Goal: Task Accomplishment & Management: Manage account settings

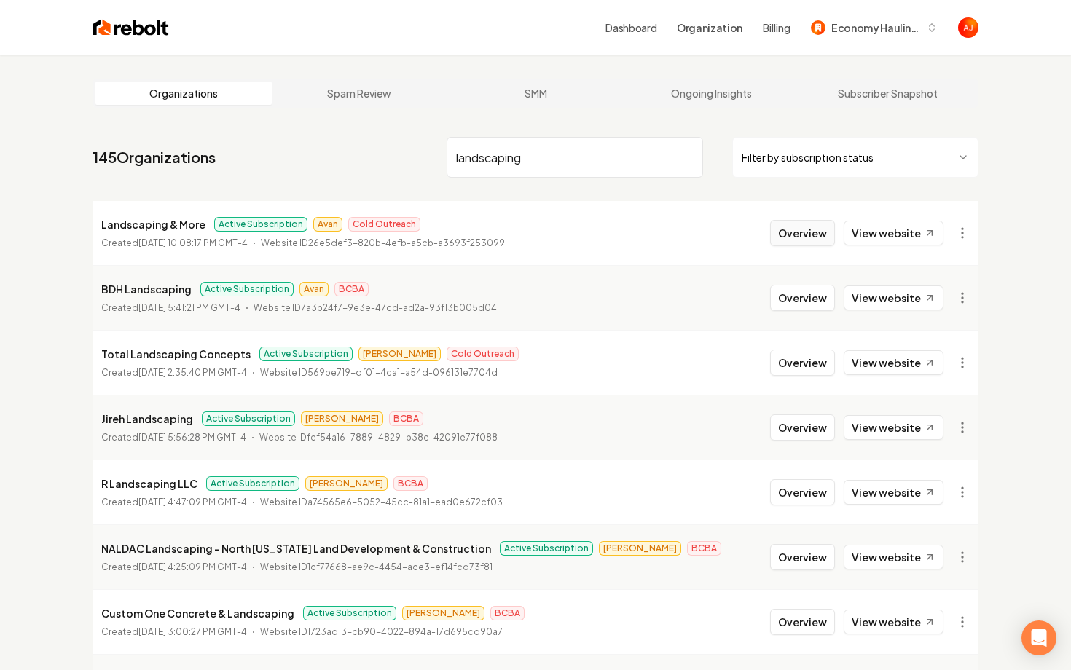
type input "landscaping"
click at [792, 240] on button "Overview" at bounding box center [802, 233] width 65 height 26
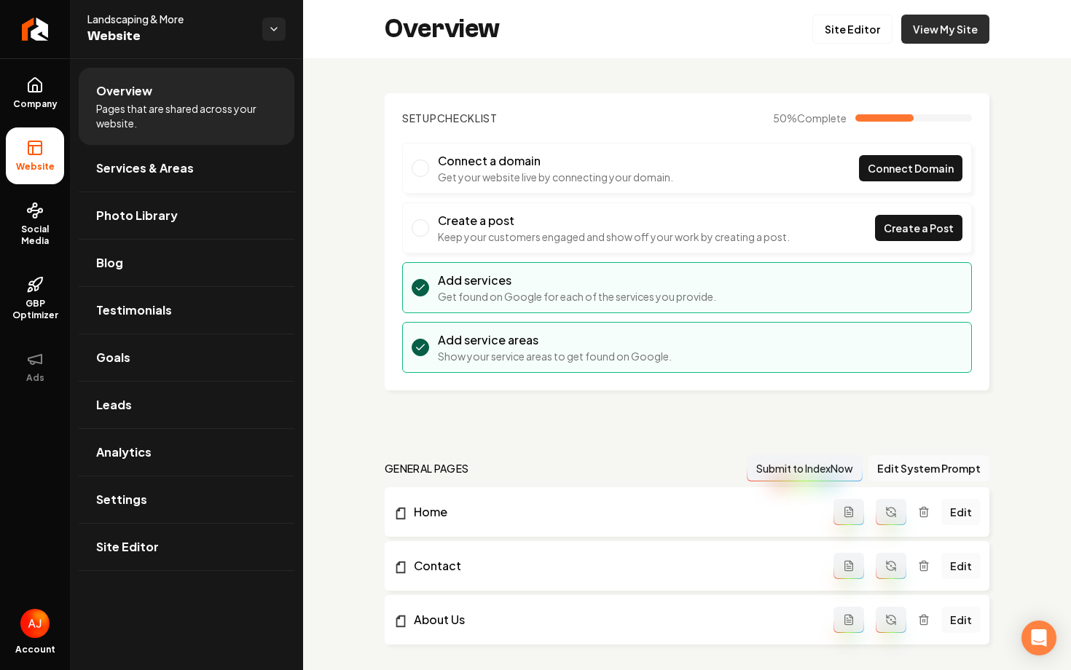
click at [949, 30] on link "View My Site" at bounding box center [945, 29] width 88 height 29
click at [51, 221] on link "Social Media" at bounding box center [35, 224] width 58 height 68
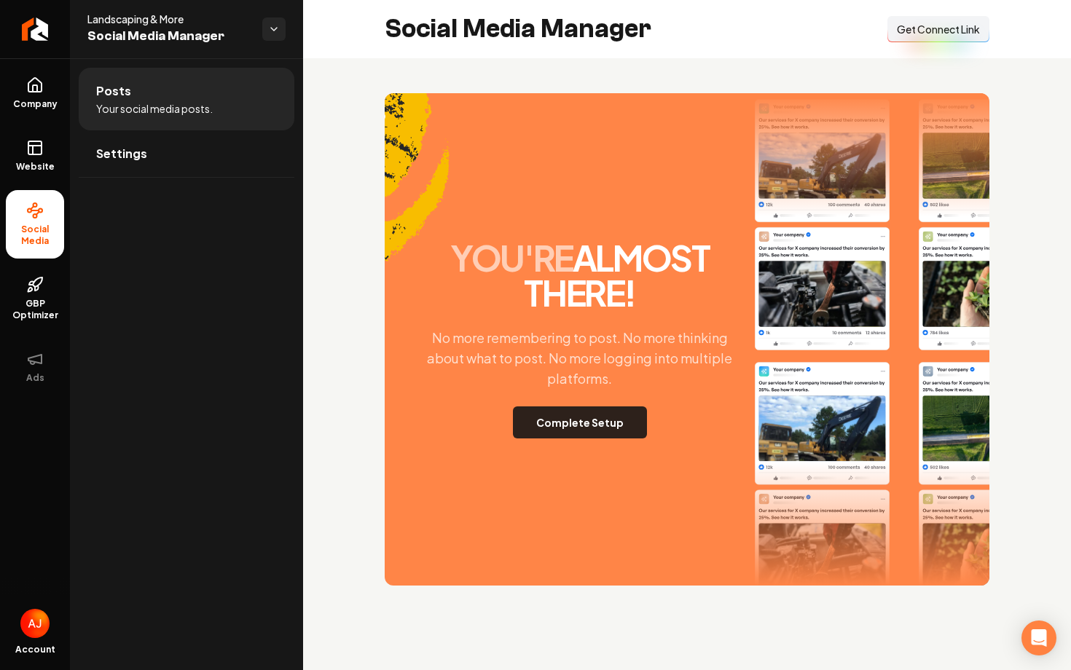
click at [544, 438] on button "Complete Setup" at bounding box center [580, 423] width 134 height 32
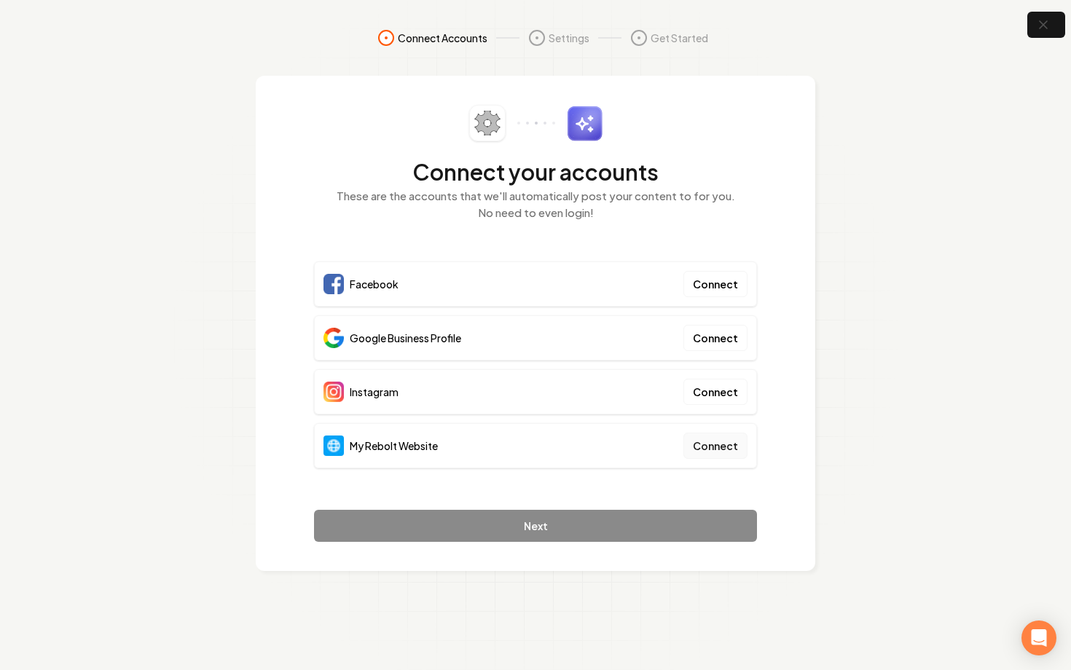
click at [712, 450] on button "Connect" at bounding box center [715, 446] width 64 height 26
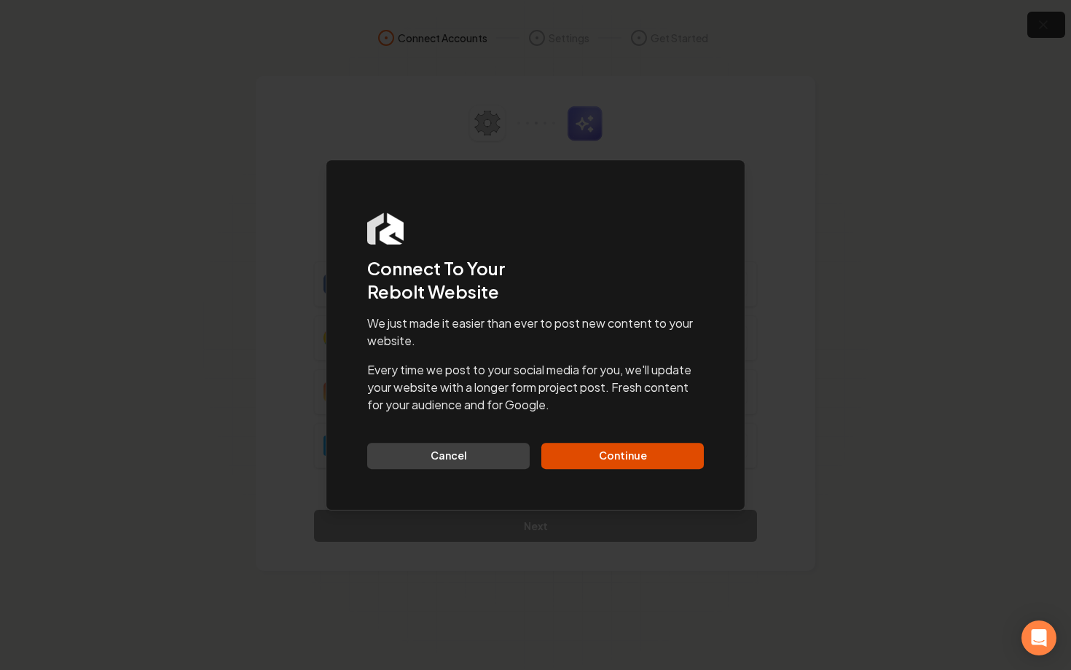
click at [650, 473] on div "Dialog Connect To Your Rebolt Website We just made it easier than ever to post …" at bounding box center [536, 335] width 420 height 351
click at [650, 464] on button "Continue" at bounding box center [622, 456] width 162 height 26
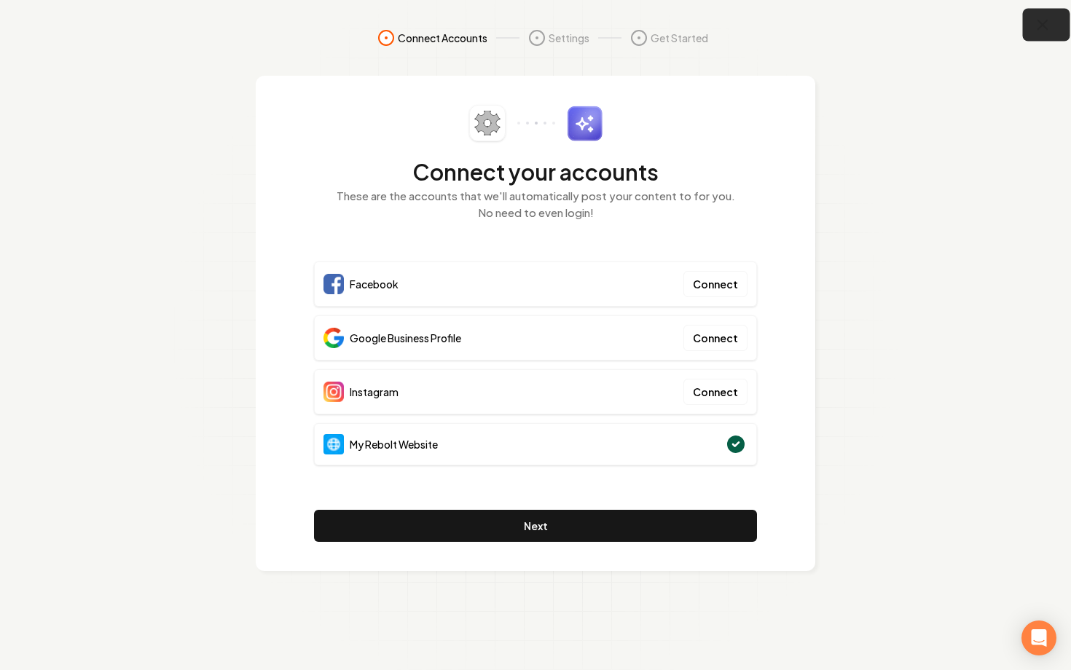
click at [1027, 25] on button "button" at bounding box center [1046, 25] width 47 height 33
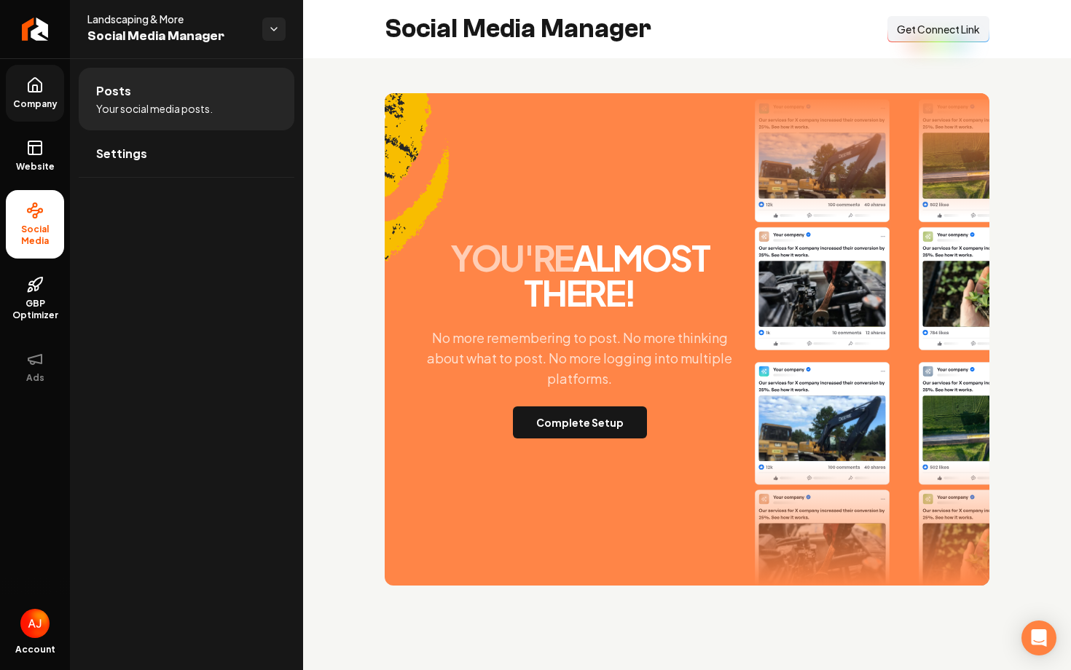
click at [29, 90] on icon at bounding box center [34, 84] width 17 height 17
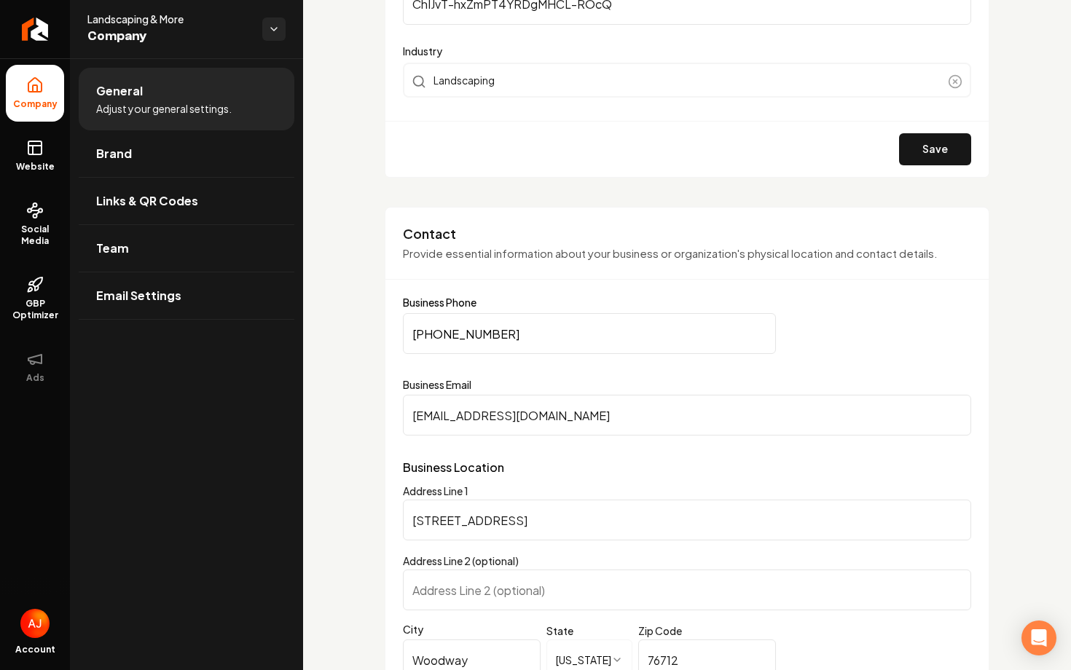
scroll to position [533, 0]
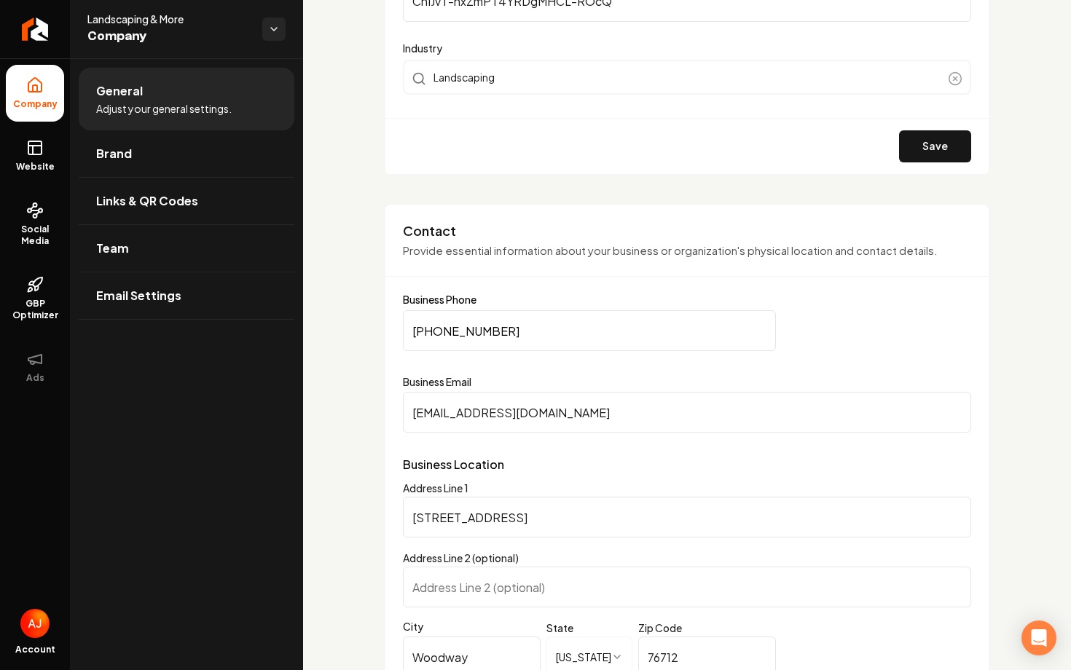
drag, startPoint x: 587, startPoint y: 412, endPoint x: 328, endPoint y: 412, distance: 259.4
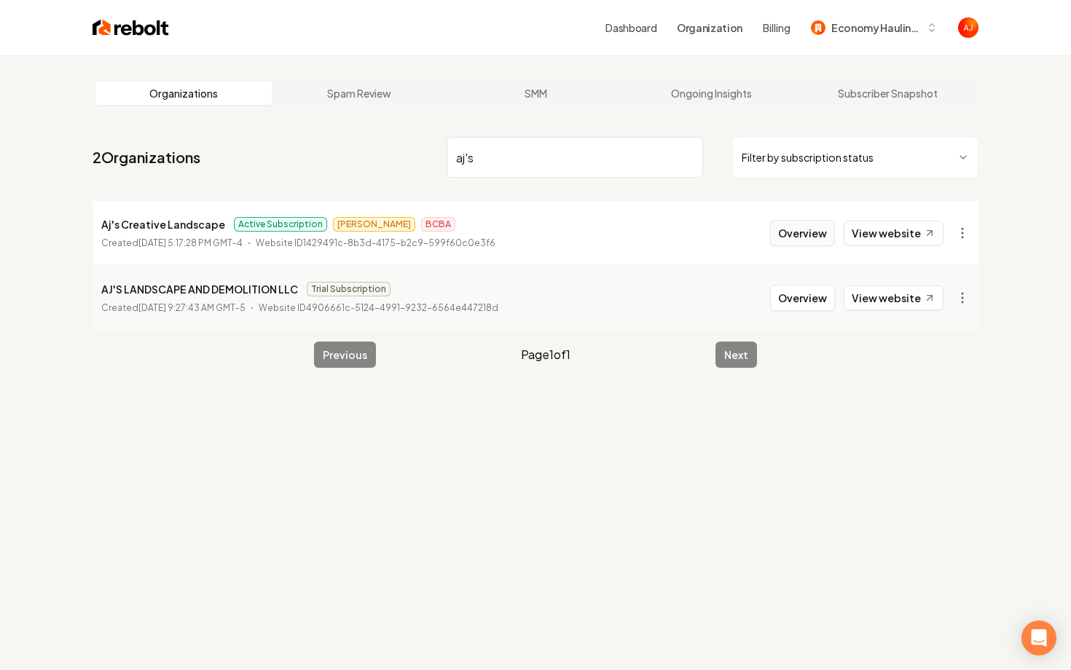
type input "aj's"
click at [806, 237] on button "Overview" at bounding box center [802, 233] width 65 height 26
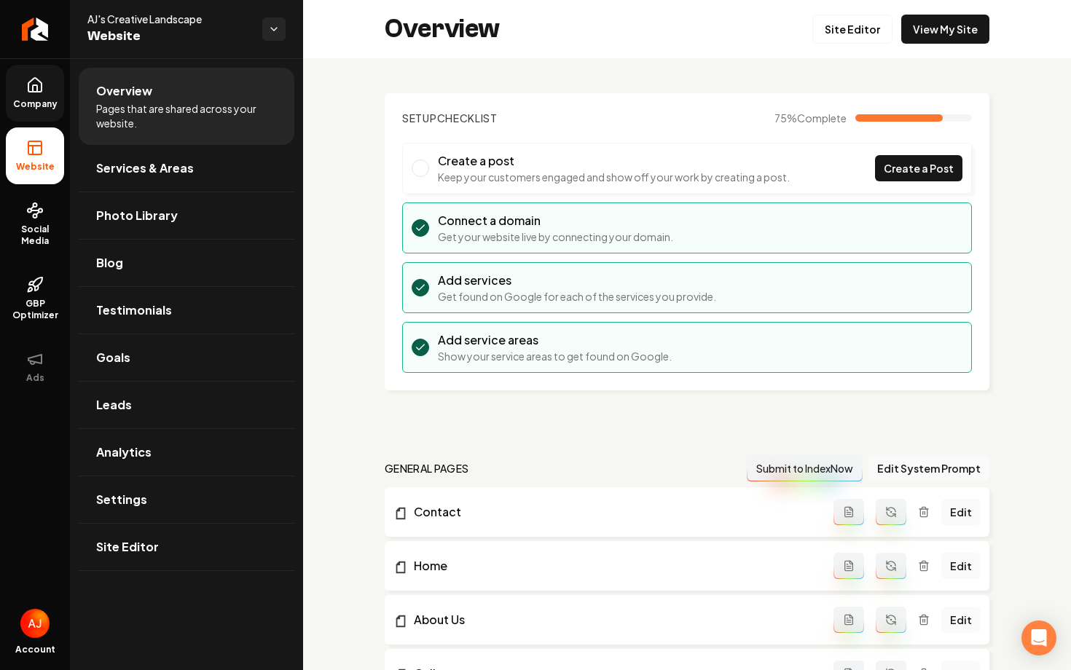
click at [39, 95] on link "Company" at bounding box center [35, 93] width 58 height 57
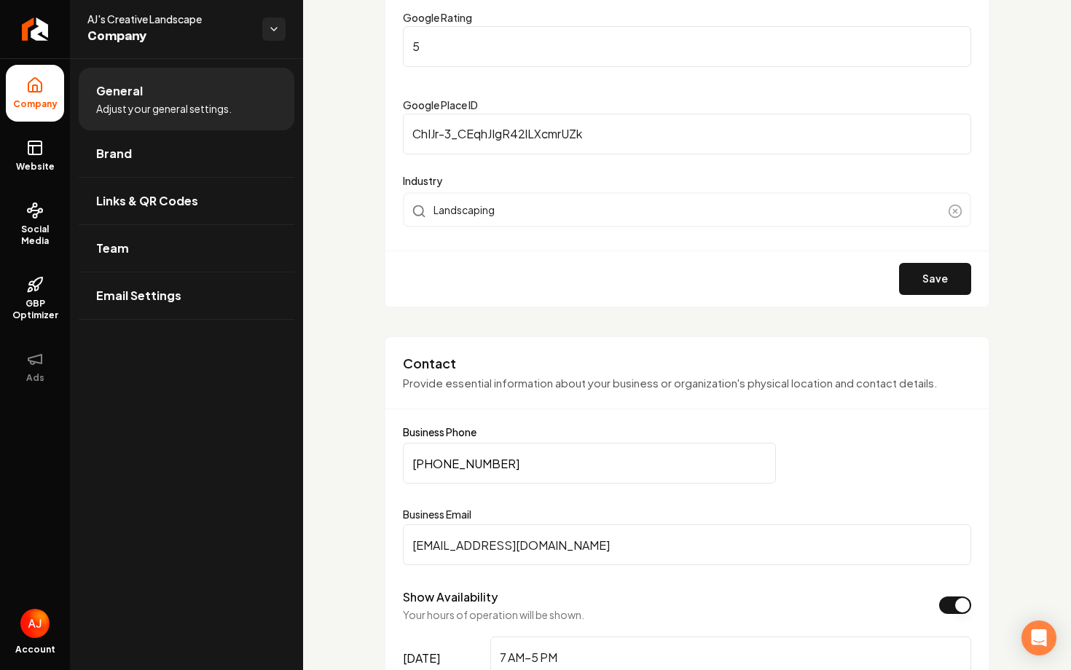
scroll to position [396, 0]
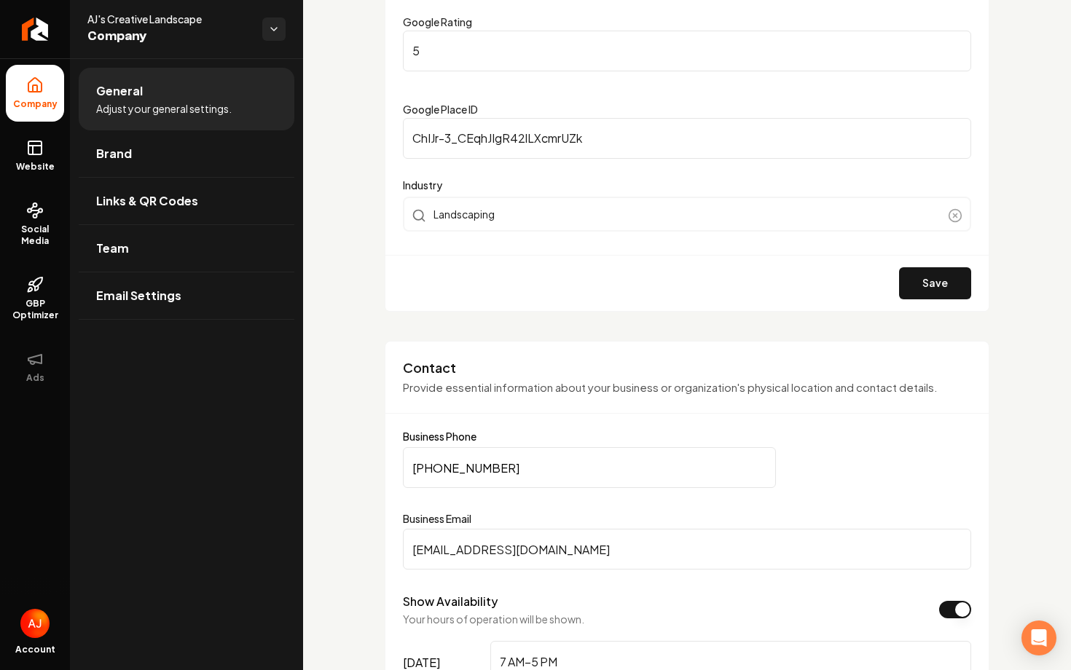
drag, startPoint x: 586, startPoint y: 551, endPoint x: 333, endPoint y: 540, distance: 253.8
paste input "[EMAIL_ADDRESS][DOMAIN_NAME]"
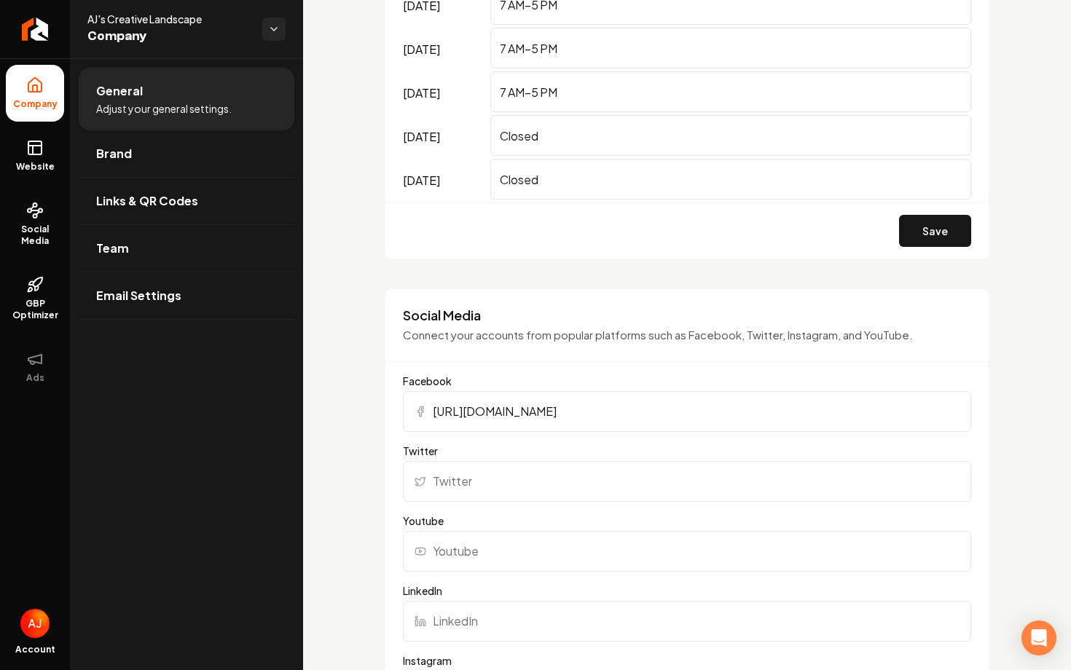
scroll to position [1145, 0]
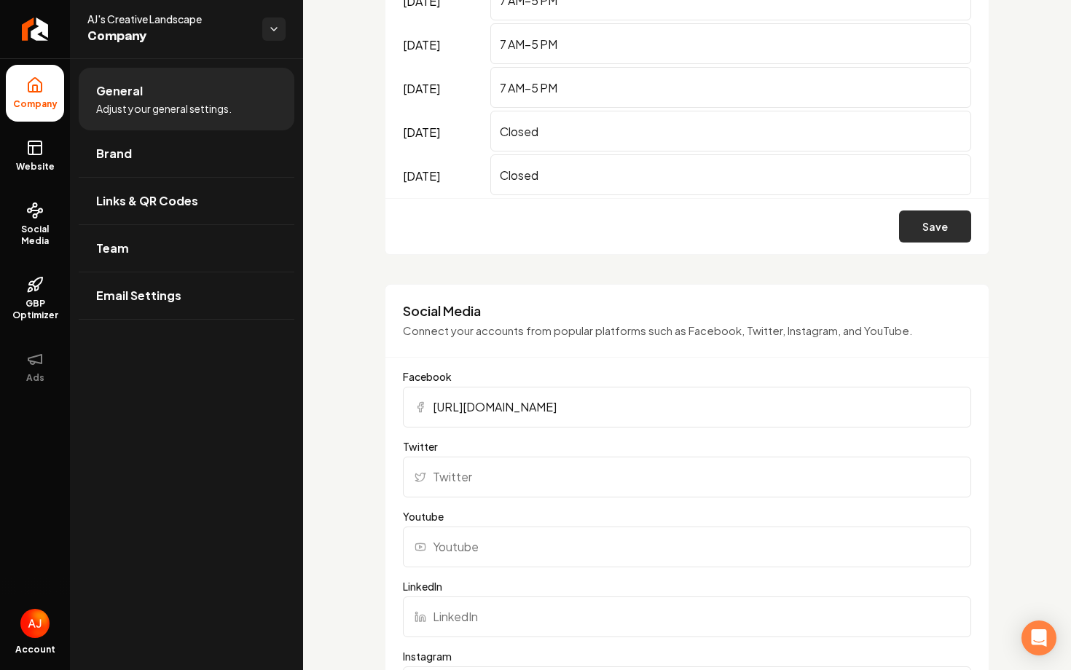
type input "[EMAIL_ADDRESS][DOMAIN_NAME]"
click at [947, 223] on button "Save" at bounding box center [935, 227] width 72 height 32
click at [28, 160] on link "Website" at bounding box center [35, 155] width 58 height 57
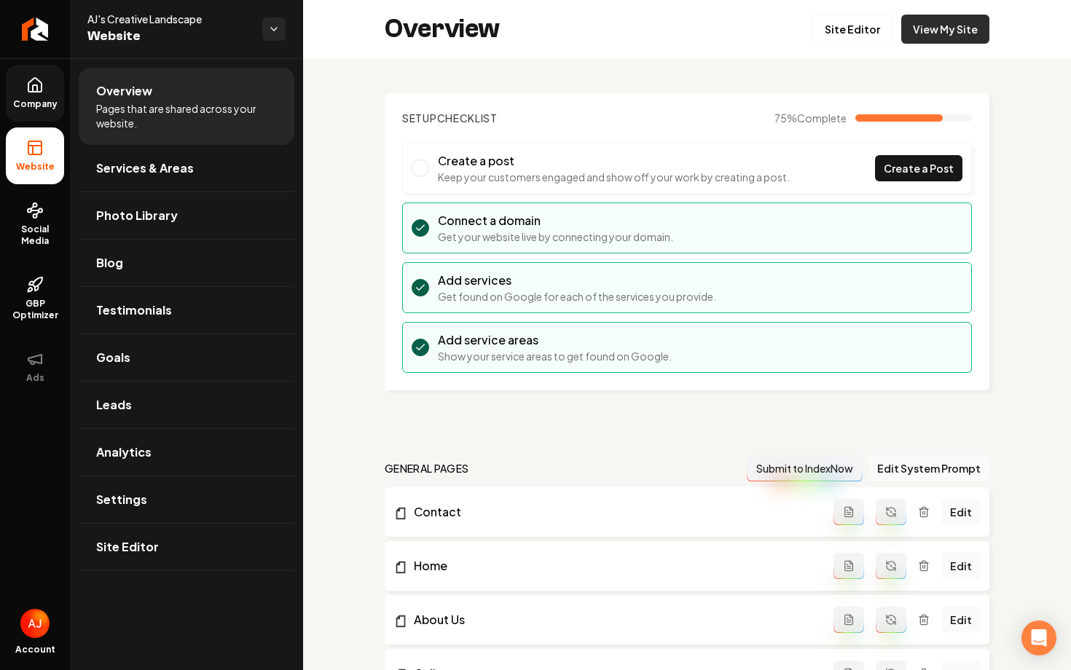
click at [922, 21] on link "View My Site" at bounding box center [945, 29] width 88 height 29
